Goal: Task Accomplishment & Management: Use online tool/utility

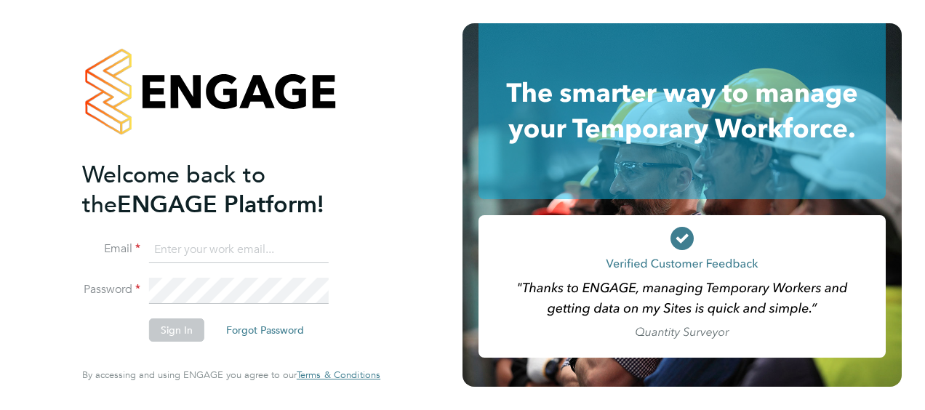
click at [215, 250] on input at bounding box center [239, 250] width 180 height 26
type input "engagemasterlogins@hays.com"
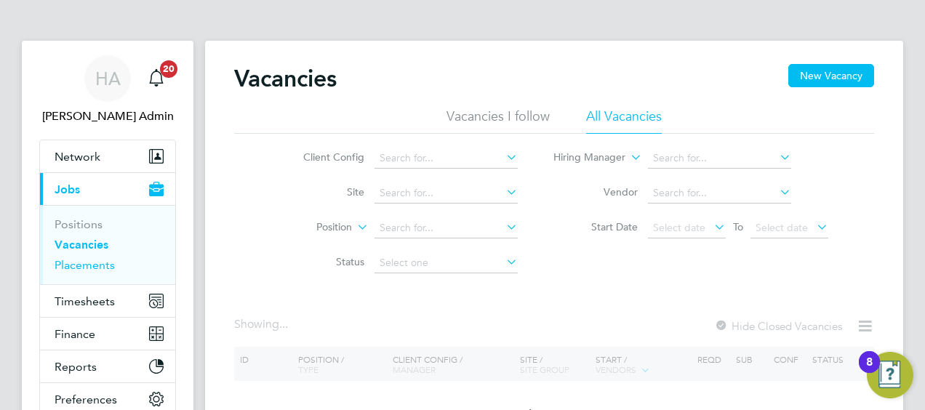
click at [81, 265] on link "Placements" at bounding box center [85, 265] width 60 height 14
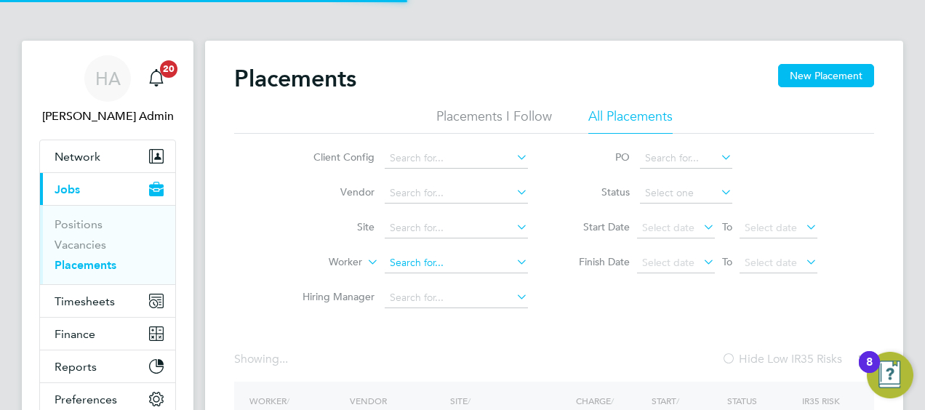
click at [415, 262] on input at bounding box center [456, 263] width 143 height 20
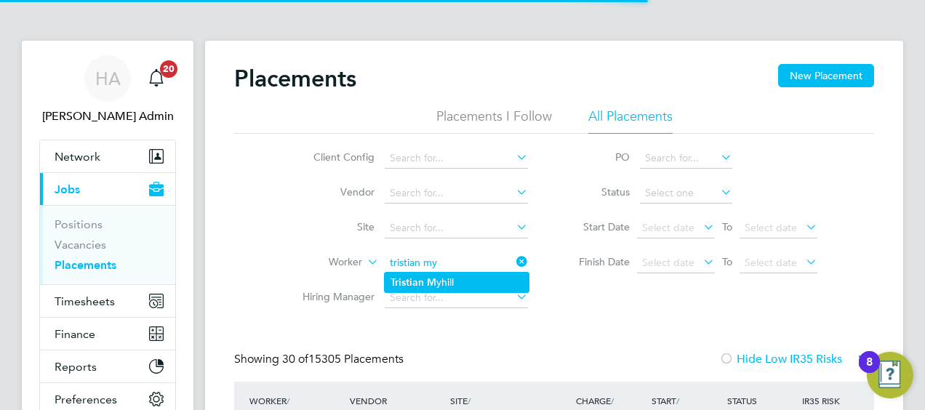
click at [435, 281] on b "M" at bounding box center [431, 282] width 9 height 12
type input "[PERSON_NAME]"
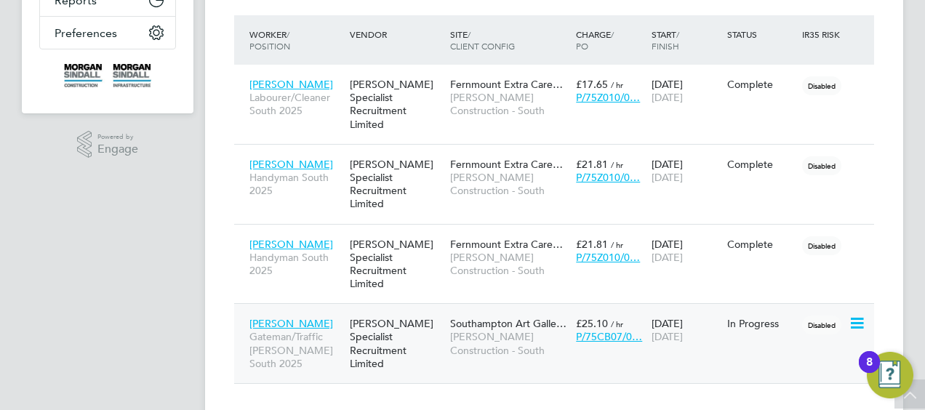
click at [476, 330] on span "[PERSON_NAME] Construction - South" at bounding box center [509, 343] width 119 height 26
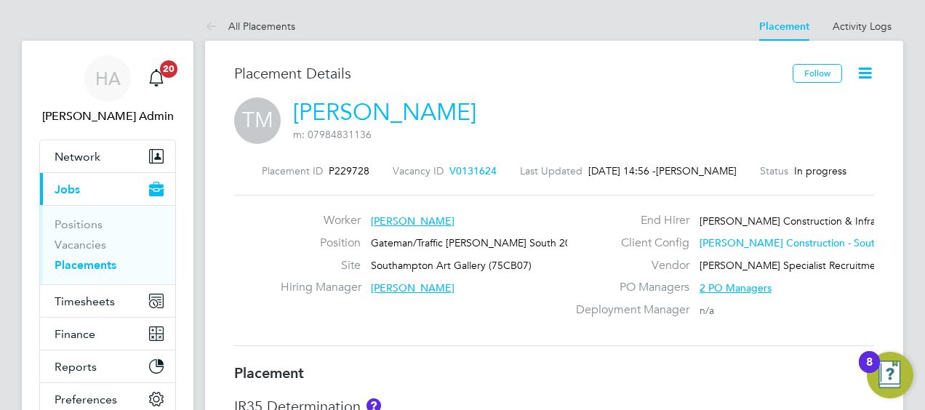
click at [84, 266] on link "Placements" at bounding box center [86, 265] width 62 height 14
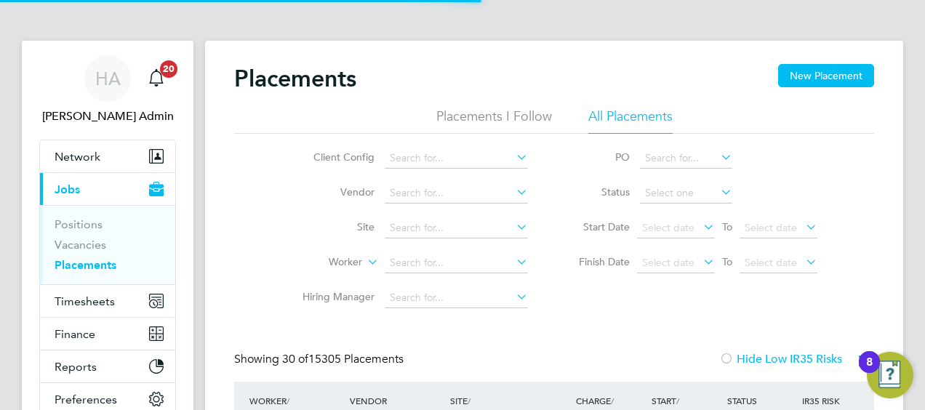
scroll to position [68, 126]
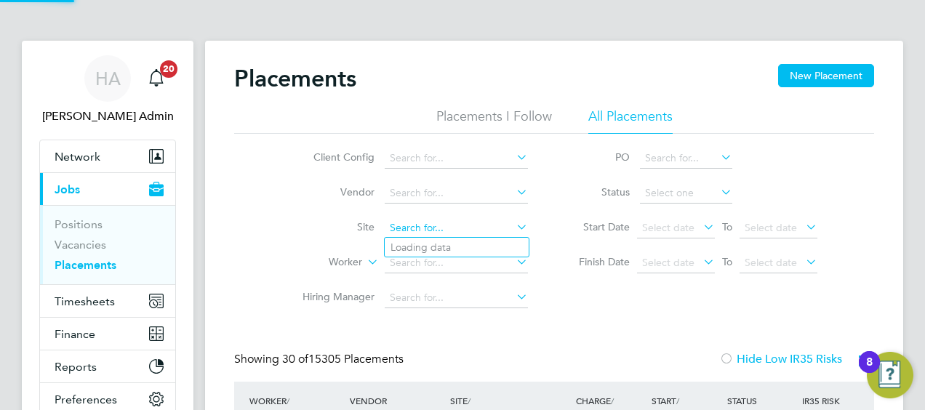
click at [436, 225] on input at bounding box center [456, 228] width 143 height 20
click at [451, 250] on li "Willows High School Enabling Works (26CB05)" at bounding box center [497, 248] width 225 height 20
type input "Willows High School Enabling Works (26CB05)"
